Goal: Navigation & Orientation: Find specific page/section

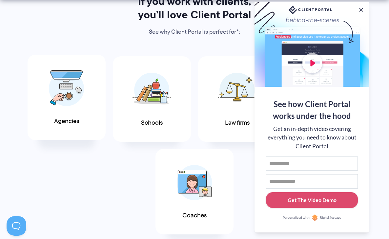
click at [68, 107] on img at bounding box center [66, 88] width 35 height 36
